Goal: Task Accomplishment & Management: Use online tool/utility

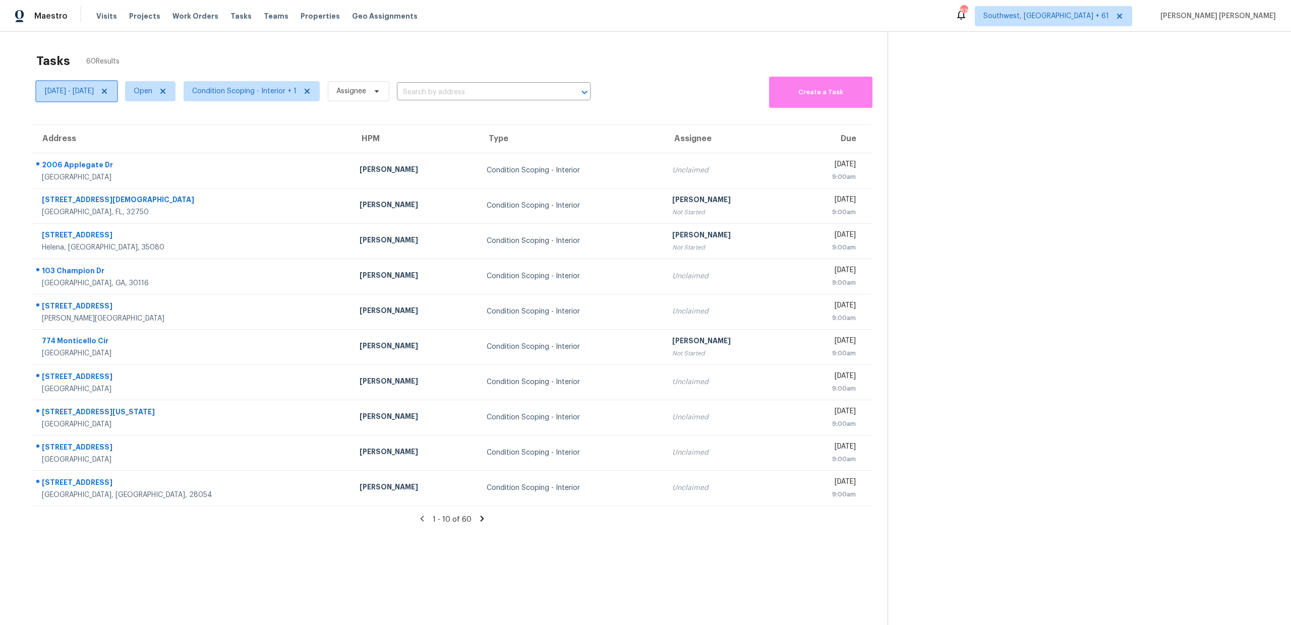
click at [94, 92] on span "[DATE] - [DATE]" at bounding box center [69, 91] width 49 height 10
click at [99, 124] on input "[DATE]" at bounding box center [91, 125] width 99 height 20
select select "8"
select select "2025"
select select "9"
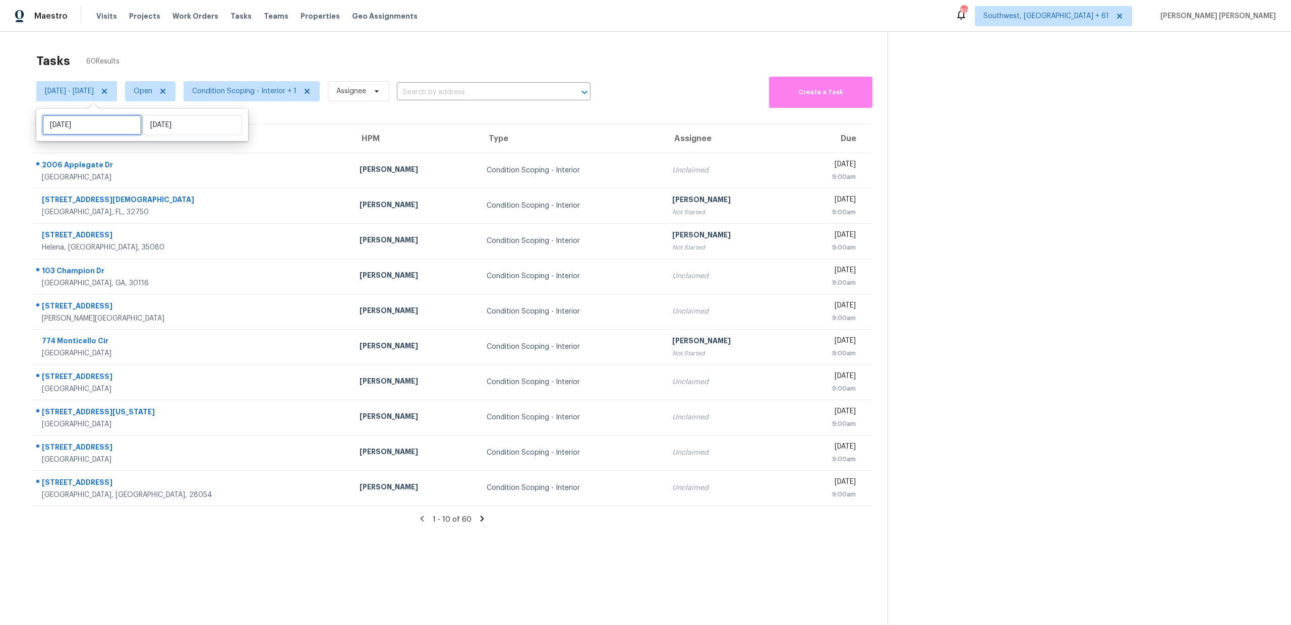
select select "2025"
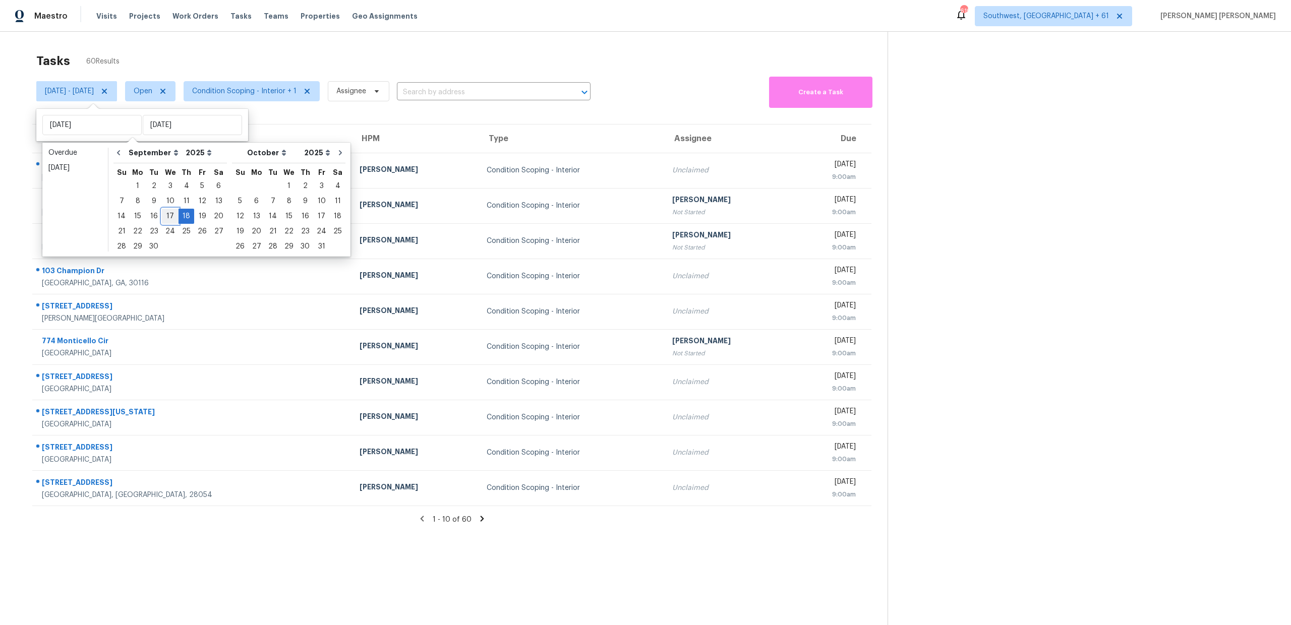
click at [163, 214] on div "17" at bounding box center [170, 216] width 17 height 14
type input "[DATE]"
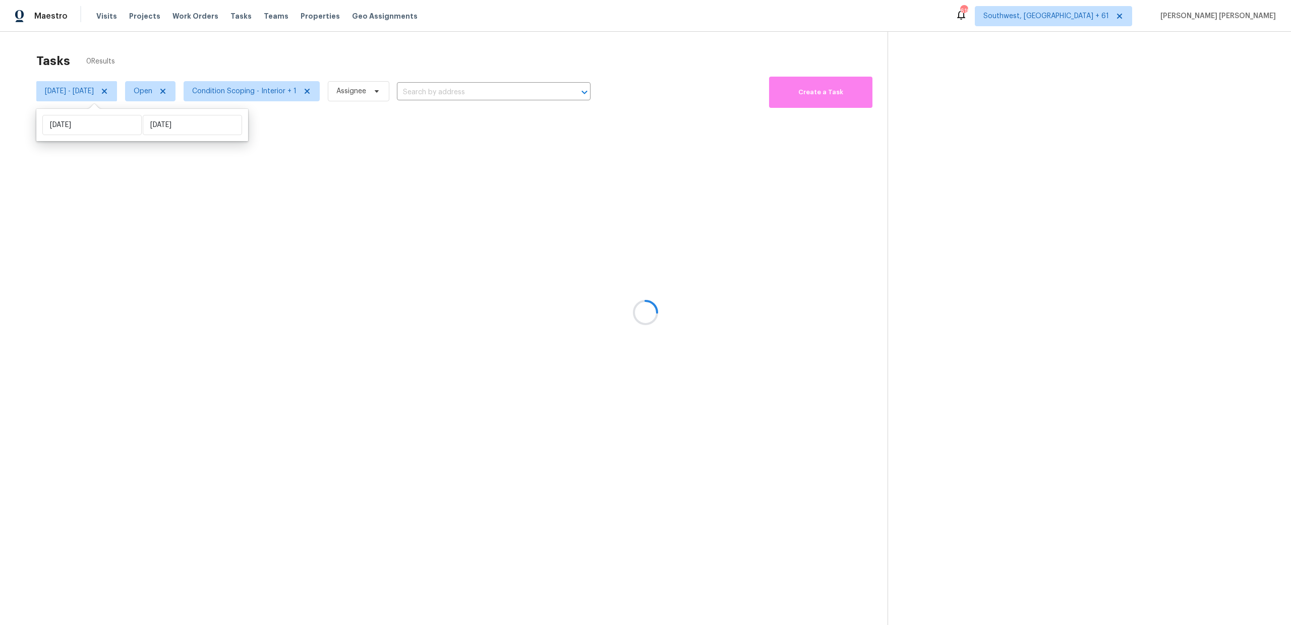
click at [179, 110] on div "Wed, Sep 17 Thu, Sep 18" at bounding box center [142, 125] width 212 height 32
click at [178, 121] on input "[DATE]" at bounding box center [192, 125] width 99 height 20
select select "8"
select select "2025"
select select "9"
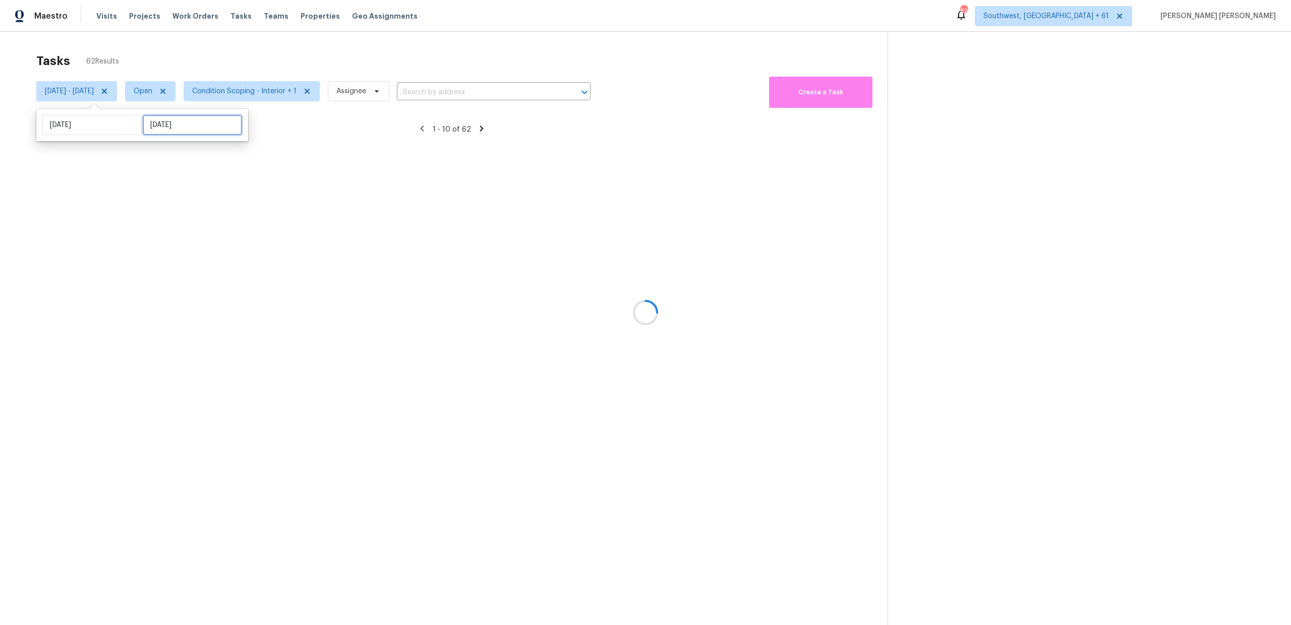
select select "2025"
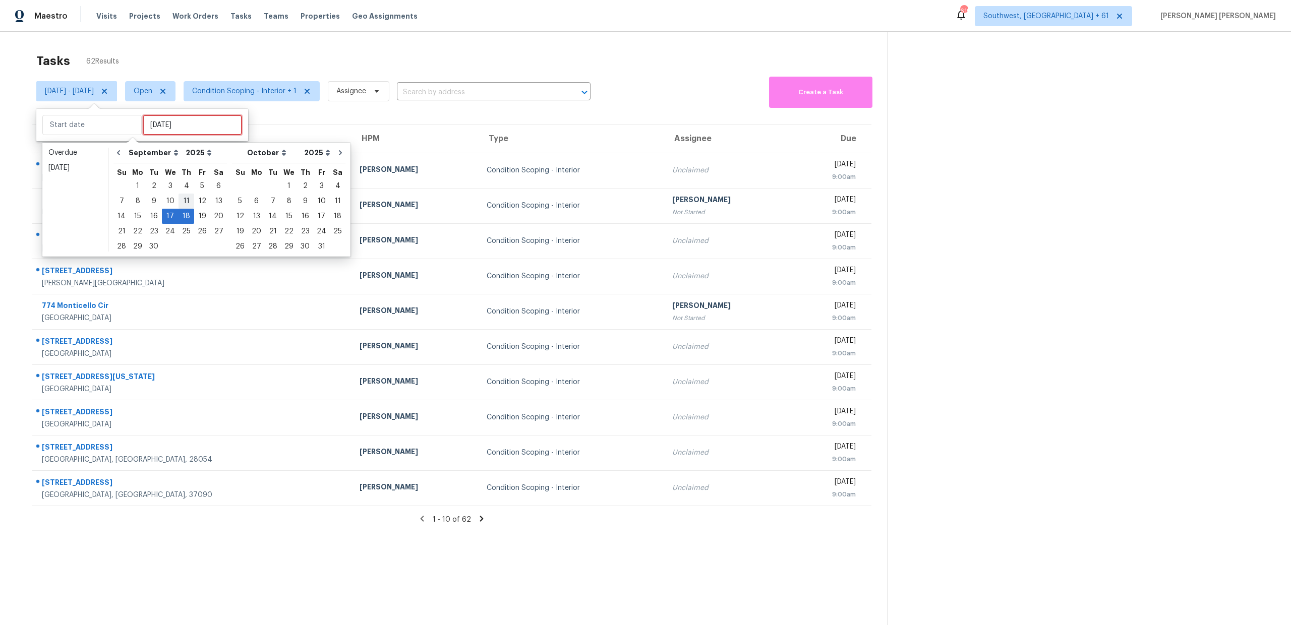
type input "[DATE]"
click at [168, 216] on div "17" at bounding box center [170, 216] width 17 height 14
type input "[DATE]"
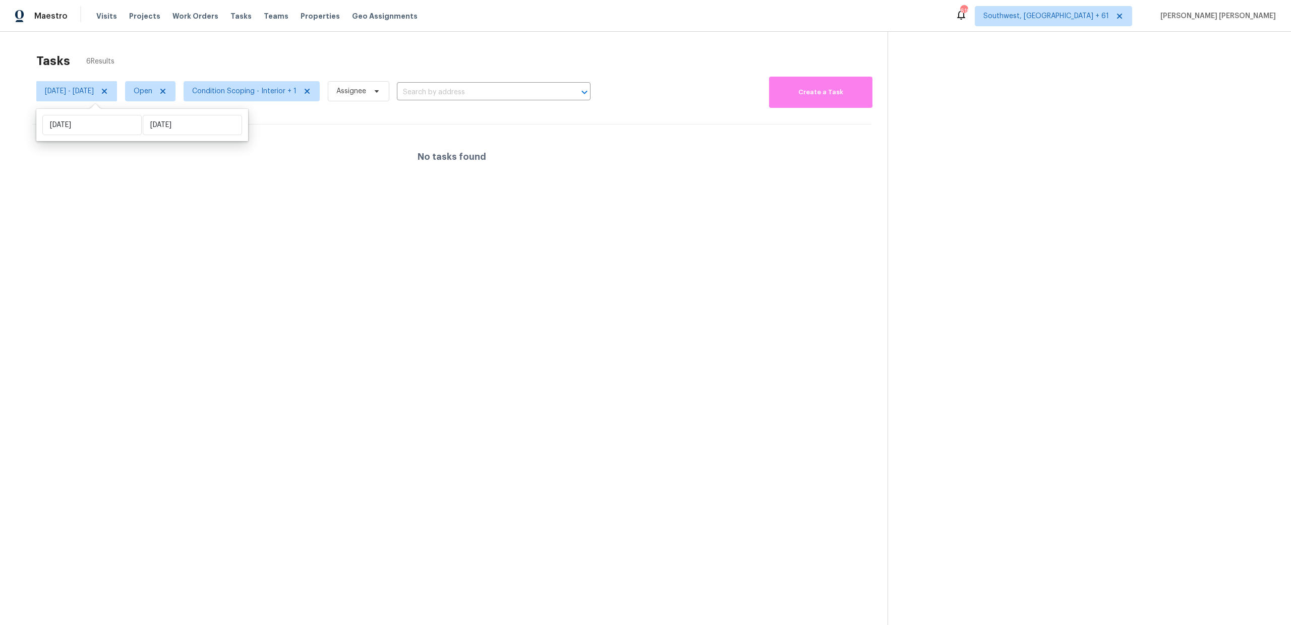
click at [260, 60] on div "Tasks 6 Results" at bounding box center [461, 61] width 851 height 26
click at [255, 98] on span "Condition Scoping - Interior + 1" at bounding box center [252, 91] width 136 height 20
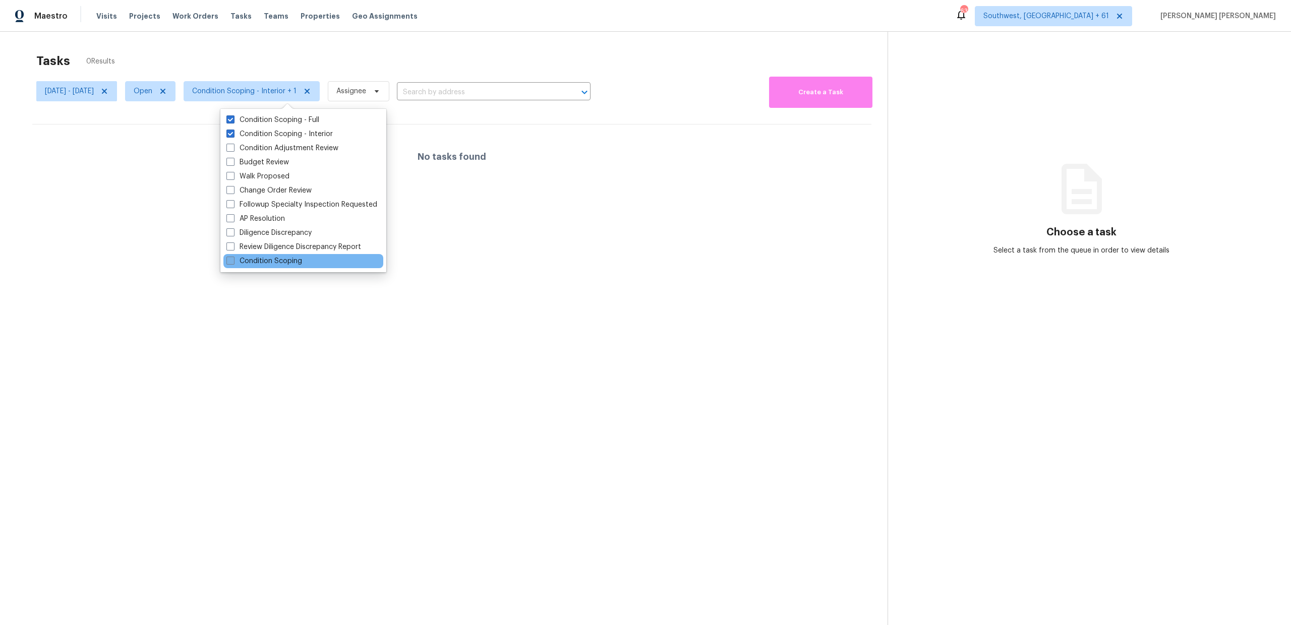
click at [266, 258] on label "Condition Scoping" at bounding box center [264, 261] width 76 height 10
click at [233, 258] on input "Condition Scoping" at bounding box center [229, 259] width 7 height 7
checkbox input "true"
click at [273, 134] on label "Condition Scoping - Interior" at bounding box center [279, 134] width 106 height 10
click at [233, 134] on input "Condition Scoping - Interior" at bounding box center [229, 132] width 7 height 7
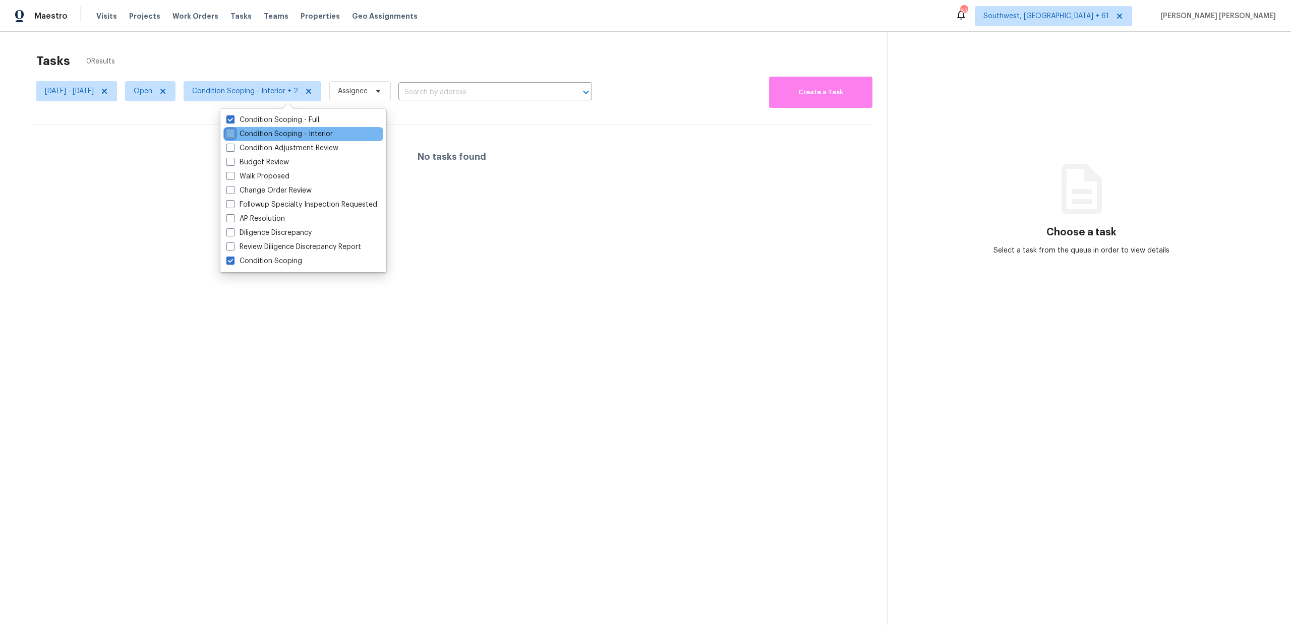
checkbox input "false"
click at [283, 119] on label "Condition Scoping - Full" at bounding box center [272, 120] width 93 height 10
click at [233, 119] on input "Condition Scoping - Full" at bounding box center [229, 118] width 7 height 7
checkbox input "false"
click at [310, 61] on div "Tasks 0 Results" at bounding box center [461, 61] width 851 height 26
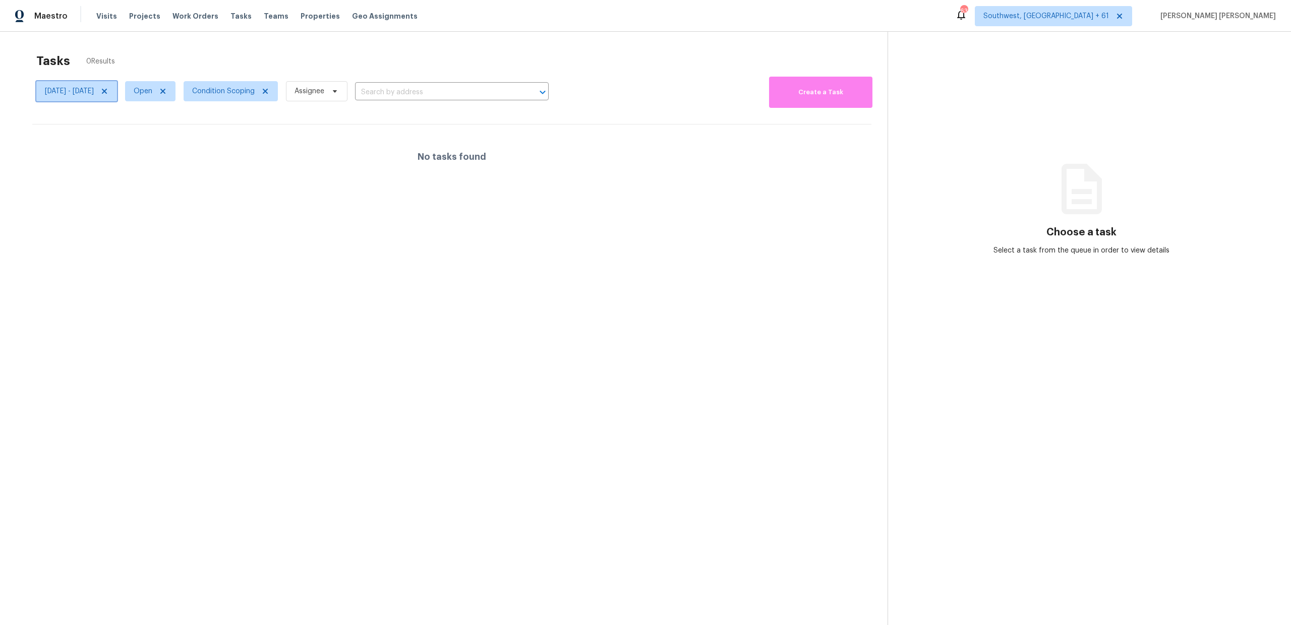
click at [82, 87] on span "[DATE] - [DATE]" at bounding box center [69, 91] width 49 height 10
click at [87, 125] on input "[DATE]" at bounding box center [91, 125] width 99 height 20
select select "8"
select select "2025"
select select "9"
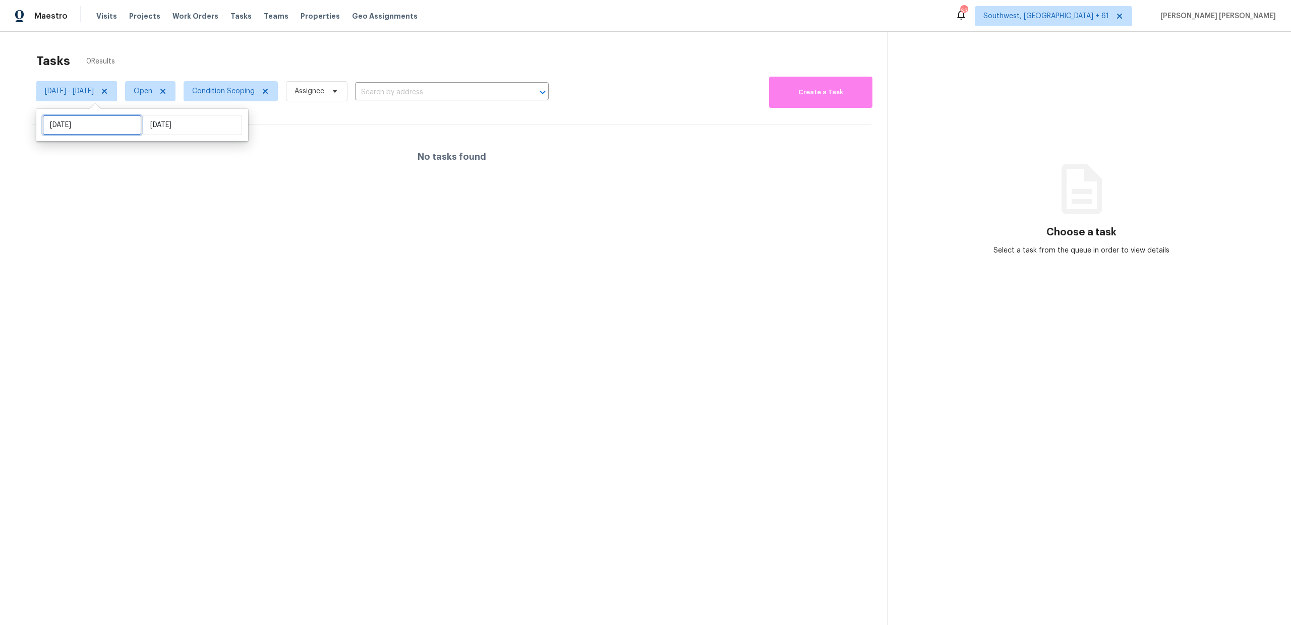
select select "2025"
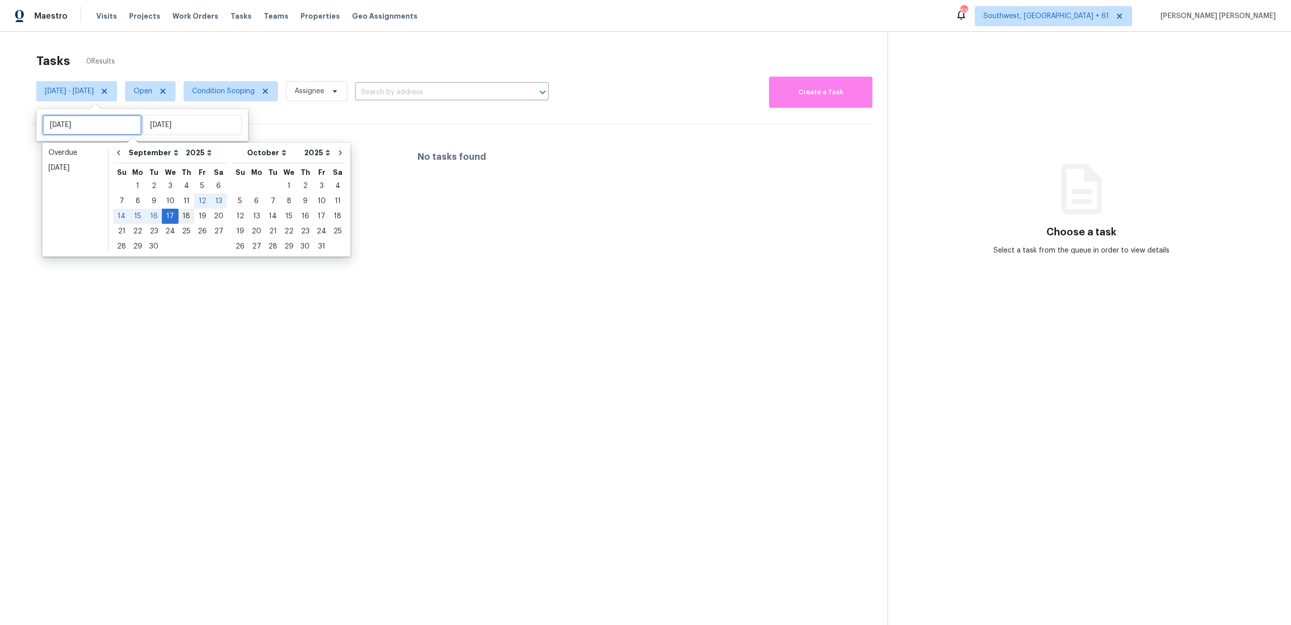
type input "[DATE]"
click at [182, 214] on div "18" at bounding box center [187, 216] width 16 height 14
type input "[DATE]"
click at [182, 214] on div "18" at bounding box center [187, 216] width 16 height 14
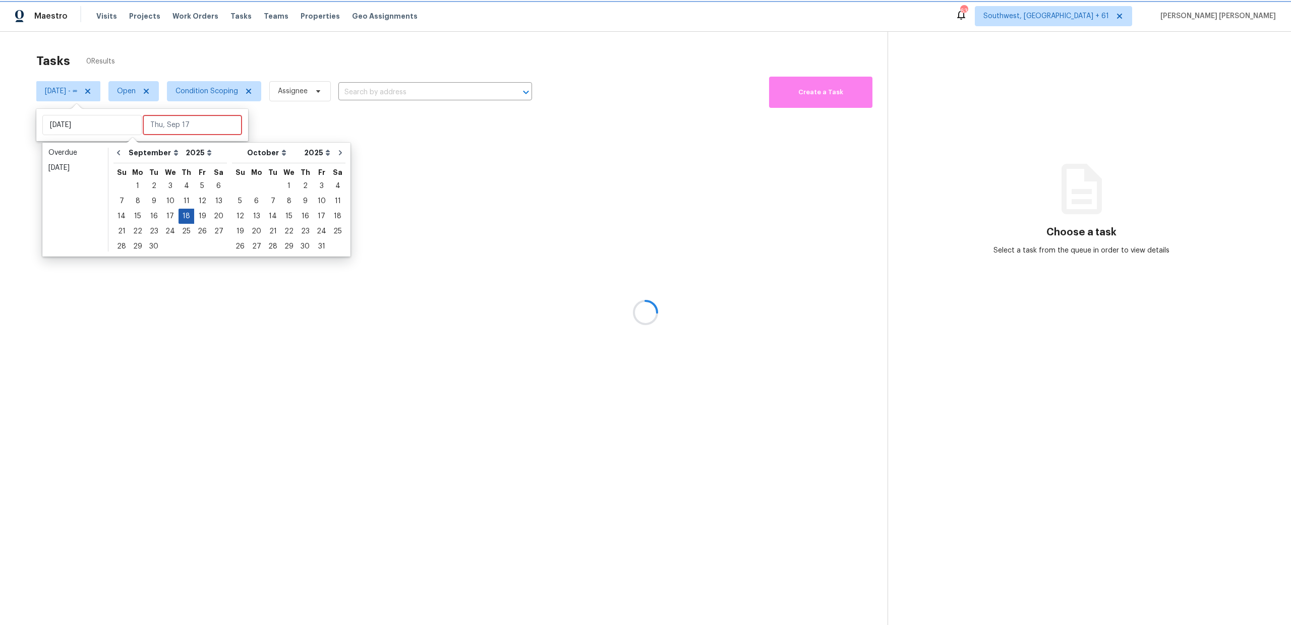
type input "[DATE]"
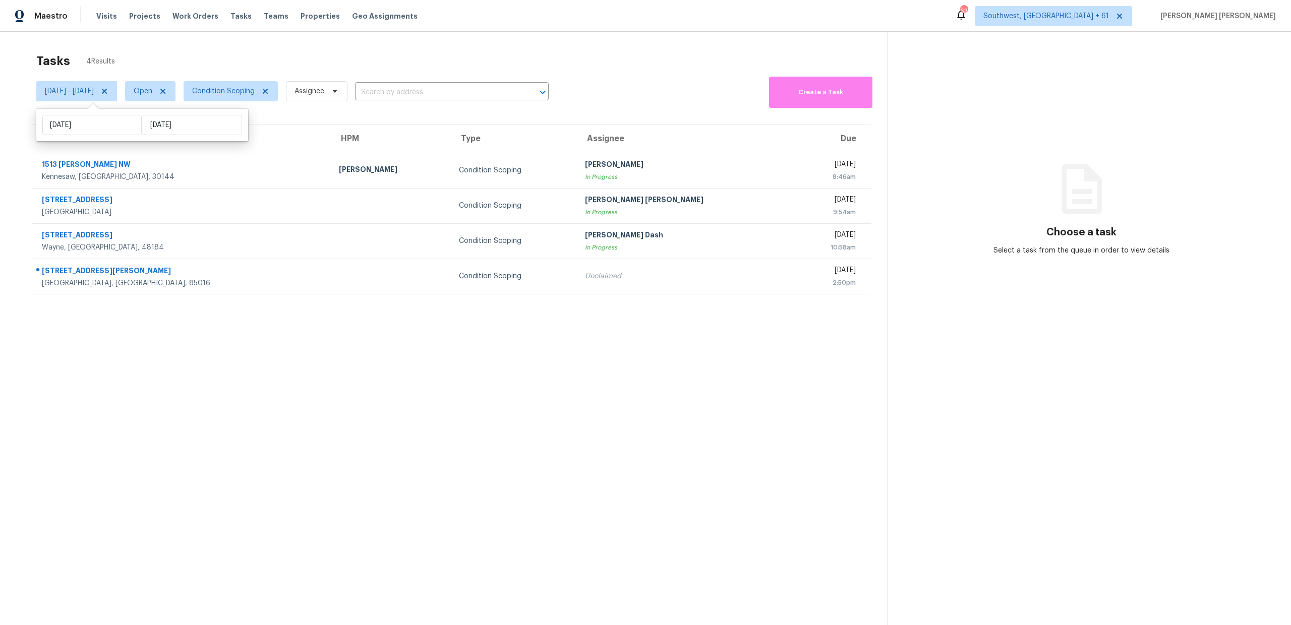
click at [320, 44] on div "Tasks 4 Results [DATE] - [DATE] Open Condition Scoping Assignee ​ Create a Task…" at bounding box center [645, 344] width 1291 height 625
click at [352, 334] on section "Tasks 4 Results [DATE] - [DATE] Open Condition Scoping Assignee ​ Create a Task…" at bounding box center [451, 352] width 871 height 609
